Goal: Information Seeking & Learning: Check status

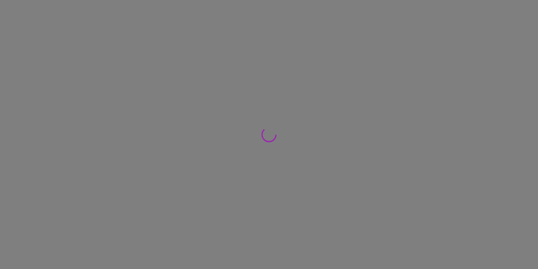
click at [45, 13] on div at bounding box center [269, 134] width 538 height 269
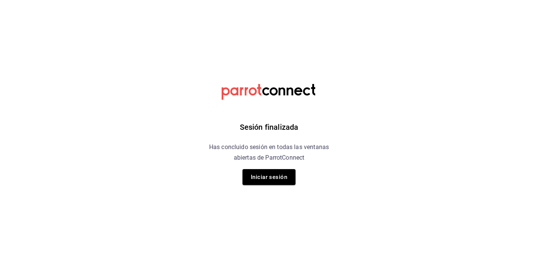
click at [253, 187] on div "Sesión finalizada Has concluido sesión en todas las ventanas abiertas de Parrot…" at bounding box center [268, 134] width 191 height 269
click at [282, 177] on button "Iniciar sesión" at bounding box center [268, 177] width 53 height 16
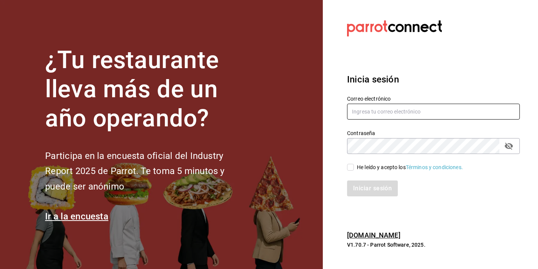
type input "marketing@quimerapl.com"
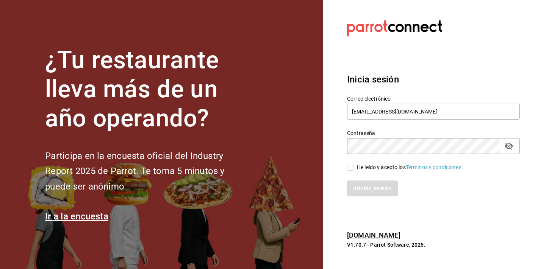
click at [350, 170] on input "He leído y acepto los Términos y condiciones." at bounding box center [350, 167] width 7 height 7
checkbox input "true"
click at [363, 180] on div "Iniciar sesión" at bounding box center [429, 184] width 182 height 25
click at [364, 192] on button "Iniciar sesión" at bounding box center [373, 189] width 52 height 16
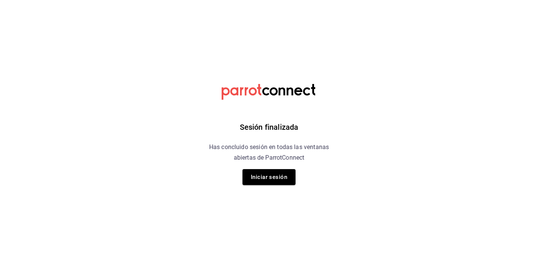
click at [286, 192] on div "Sesión finalizada Has concluido sesión en todas las ventanas abiertas de Parrot…" at bounding box center [268, 134] width 191 height 269
click at [286, 180] on button "Iniciar sesión" at bounding box center [268, 177] width 53 height 16
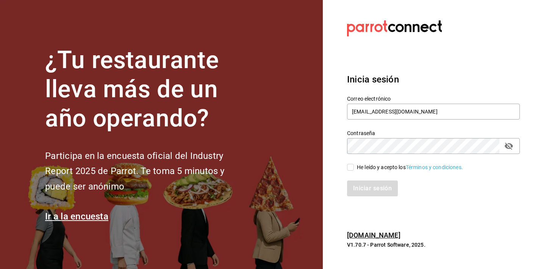
click at [375, 163] on div "He leído y acepto los Términos y condiciones." at bounding box center [429, 162] width 182 height 17
click at [375, 166] on div "He leído y acepto los Términos y condiciones." at bounding box center [410, 168] width 106 height 8
click at [354, 166] on input "He leído y acepto los Términos y condiciones." at bounding box center [350, 167] width 7 height 7
checkbox input "true"
click at [374, 199] on div "Inicia sesión Correo electrónico marketing@quimerapl.com Contraseña Contraseña …" at bounding box center [433, 135] width 173 height 142
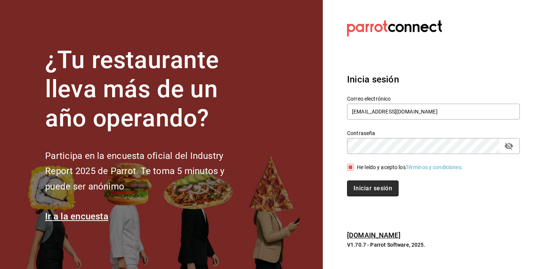
click at [374, 189] on button "Iniciar sesión" at bounding box center [373, 189] width 52 height 16
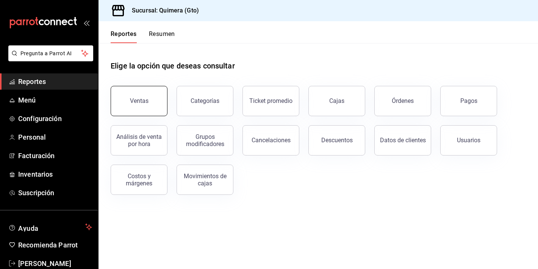
click at [159, 112] on button "Ventas" at bounding box center [139, 101] width 57 height 30
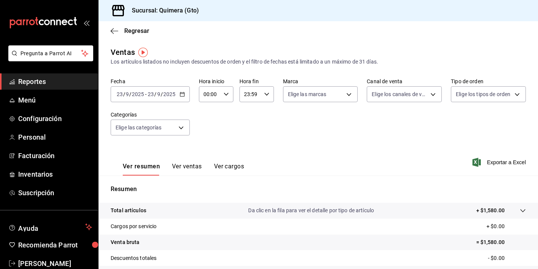
click at [176, 99] on div "[DATE] [DATE] - [DATE] [DATE]" at bounding box center [150, 94] width 79 height 16
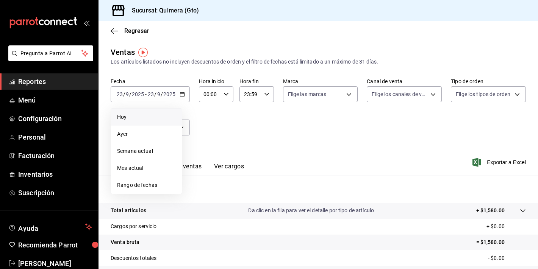
click at [155, 124] on li "Hoy" at bounding box center [146, 117] width 71 height 17
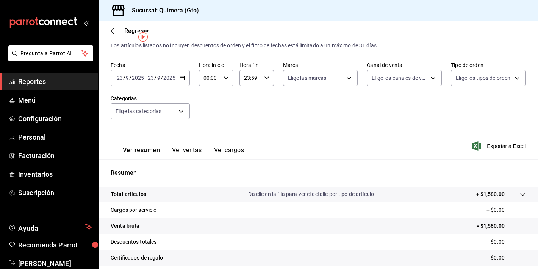
scroll to position [17, 0]
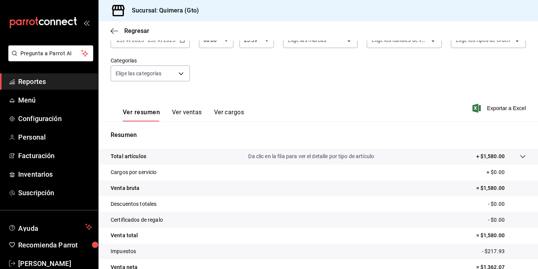
click at [189, 110] on button "Ver ventas" at bounding box center [187, 115] width 30 height 13
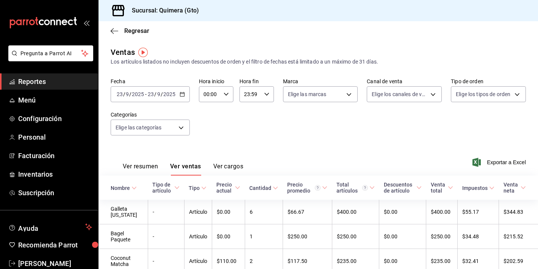
click at [141, 92] on input "2025" at bounding box center [137, 94] width 13 height 6
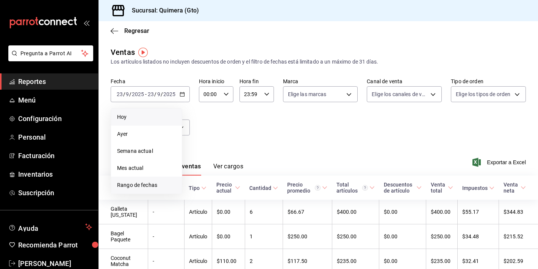
click at [136, 189] on li "Rango de fechas" at bounding box center [146, 185] width 71 height 17
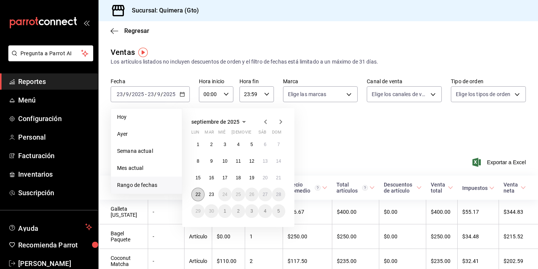
click at [197, 197] on abbr "22" at bounding box center [197, 194] width 5 height 5
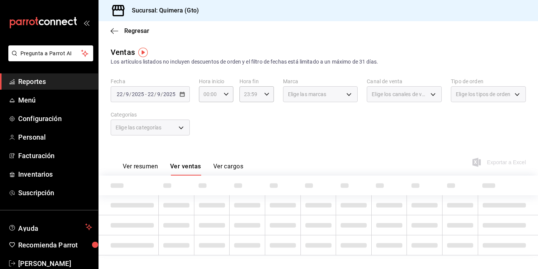
click at [135, 170] on button "Ver resumen" at bounding box center [140, 169] width 35 height 13
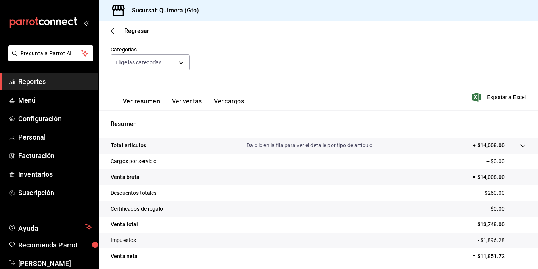
scroll to position [94, 0]
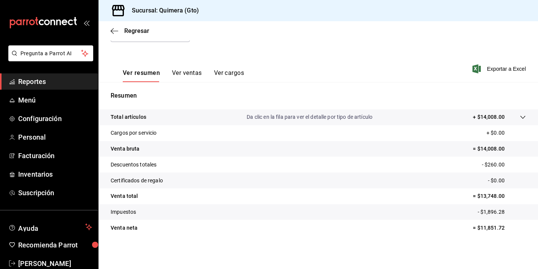
click at [193, 78] on button "Ver ventas" at bounding box center [187, 75] width 30 height 13
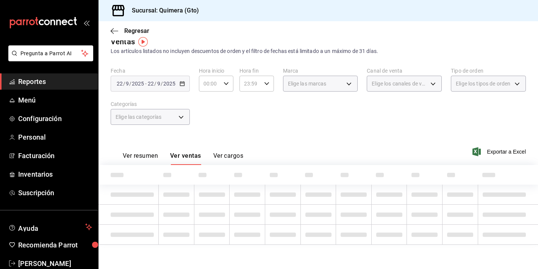
scroll to position [526, 0]
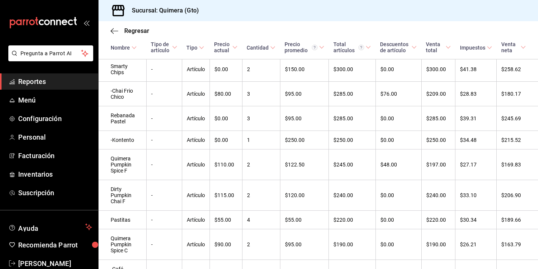
click at [43, 23] on icon "mailbox folders" at bounding box center [43, 22] width 68 height 11
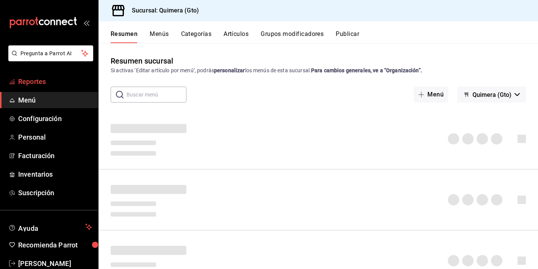
click at [52, 87] on link "Reportes" at bounding box center [49, 81] width 98 height 16
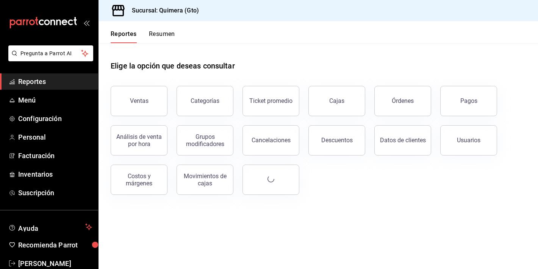
click at [131, 116] on div "Ventas" at bounding box center [135, 96] width 66 height 39
click at [140, 104] on button "Ventas" at bounding box center [139, 101] width 57 height 30
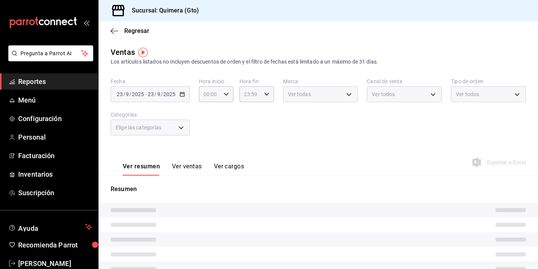
click at [171, 91] on div "[DATE] [DATE] - [DATE] [DATE]" at bounding box center [150, 94] width 79 height 16
click at [176, 95] on div "[DATE] [DATE] - [DATE] [DATE]" at bounding box center [150, 94] width 79 height 16
click at [178, 95] on div "[DATE] [DATE] - [DATE] [DATE]" at bounding box center [150, 94] width 79 height 16
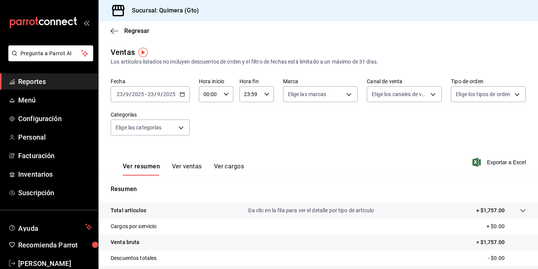
click at [184, 94] on \(Stroke\) "button" at bounding box center [182, 94] width 5 height 4
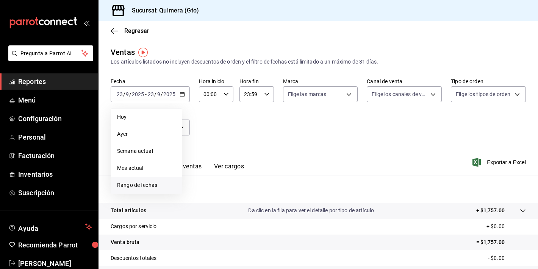
click at [136, 184] on span "Rango de fechas" at bounding box center [146, 185] width 59 height 8
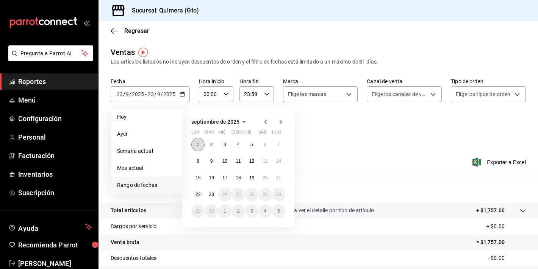
click at [195, 143] on button "1" at bounding box center [197, 145] width 13 height 14
click at [199, 196] on abbr "22" at bounding box center [197, 194] width 5 height 5
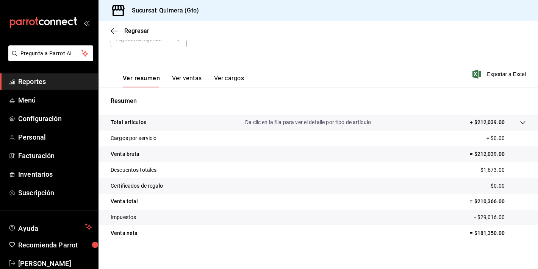
scroll to position [94, 0]
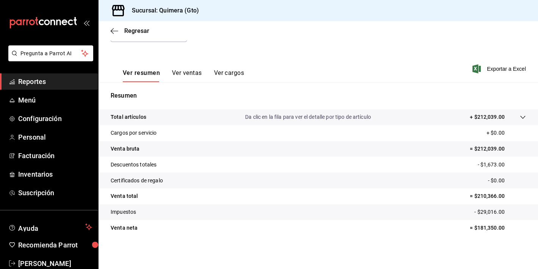
drag, startPoint x: 26, startPoint y: 43, endPoint x: 27, endPoint y: 32, distance: 11.4
click at [27, 43] on div "mailbox folders" at bounding box center [49, 22] width 98 height 45
click at [33, 22] on icon "mailbox folders" at bounding box center [43, 22] width 68 height 11
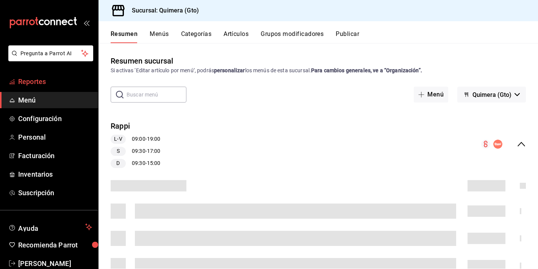
click at [56, 78] on span "Reportes" at bounding box center [55, 82] width 74 height 10
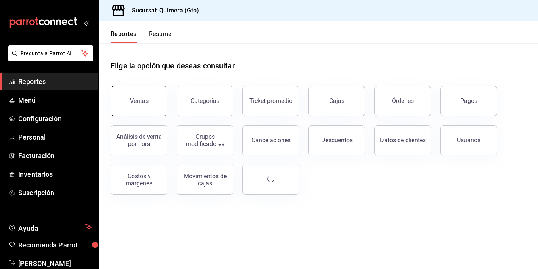
click at [145, 102] on div "Ventas" at bounding box center [139, 100] width 19 height 7
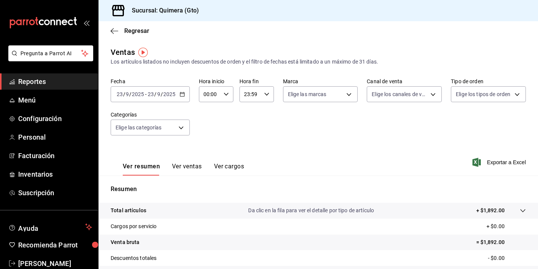
click at [178, 169] on button "Ver ventas" at bounding box center [187, 169] width 30 height 13
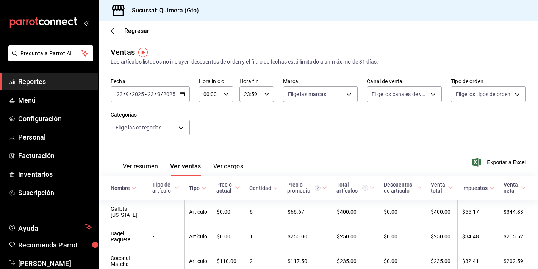
click at [35, 28] on div "mailbox folders" at bounding box center [49, 22] width 98 height 45
click at [56, 20] on icon "mailbox folders" at bounding box center [58, 23] width 5 height 6
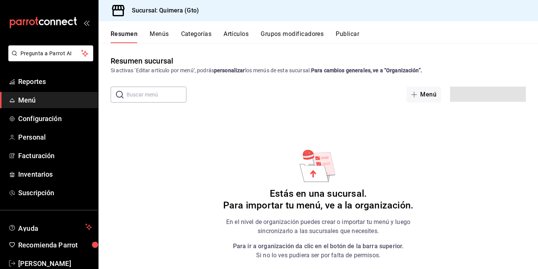
click at [45, 30] on div "mailbox folders" at bounding box center [49, 22] width 98 height 45
click at [44, 22] on icon "mailbox folders" at bounding box center [47, 22] width 6 height 6
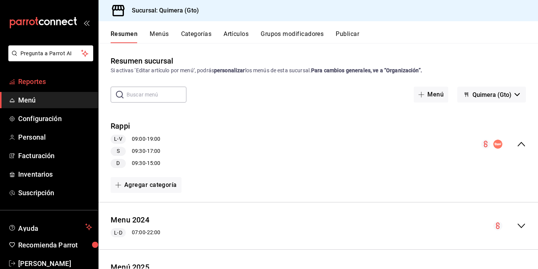
click at [76, 86] on span "Reportes" at bounding box center [55, 82] width 74 height 10
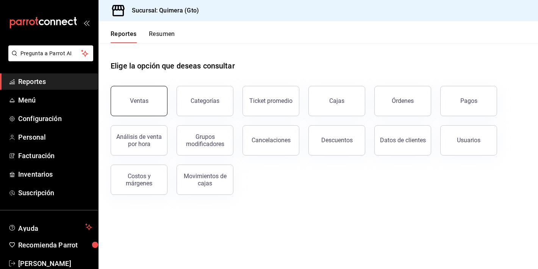
click at [137, 105] on button "Ventas" at bounding box center [139, 101] width 57 height 30
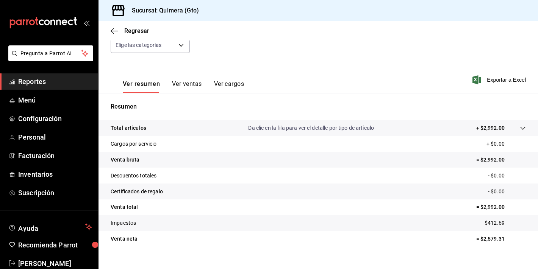
scroll to position [76, 0]
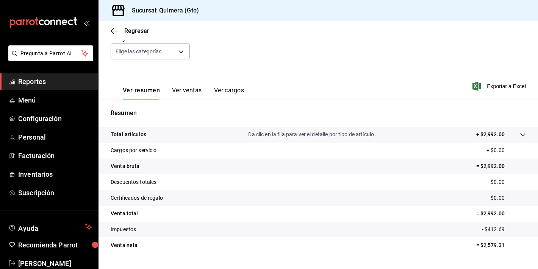
click at [175, 85] on div "Ver resumen Ver ventas Ver cargos" at bounding box center [177, 89] width 133 height 22
click at [178, 91] on button "Ver ventas" at bounding box center [187, 93] width 30 height 13
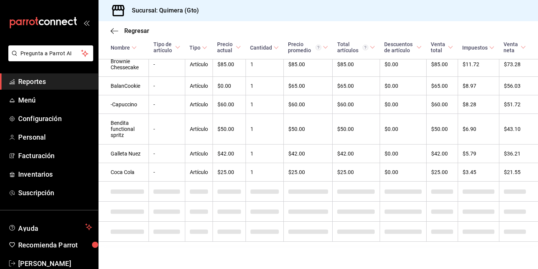
scroll to position [528, 0]
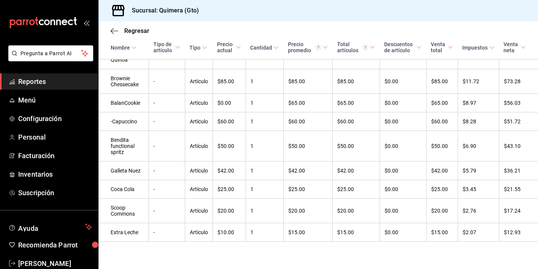
click at [58, 26] on icon "mailbox folders" at bounding box center [43, 22] width 68 height 11
